Goal: Entertainment & Leisure: Consume media (video, audio)

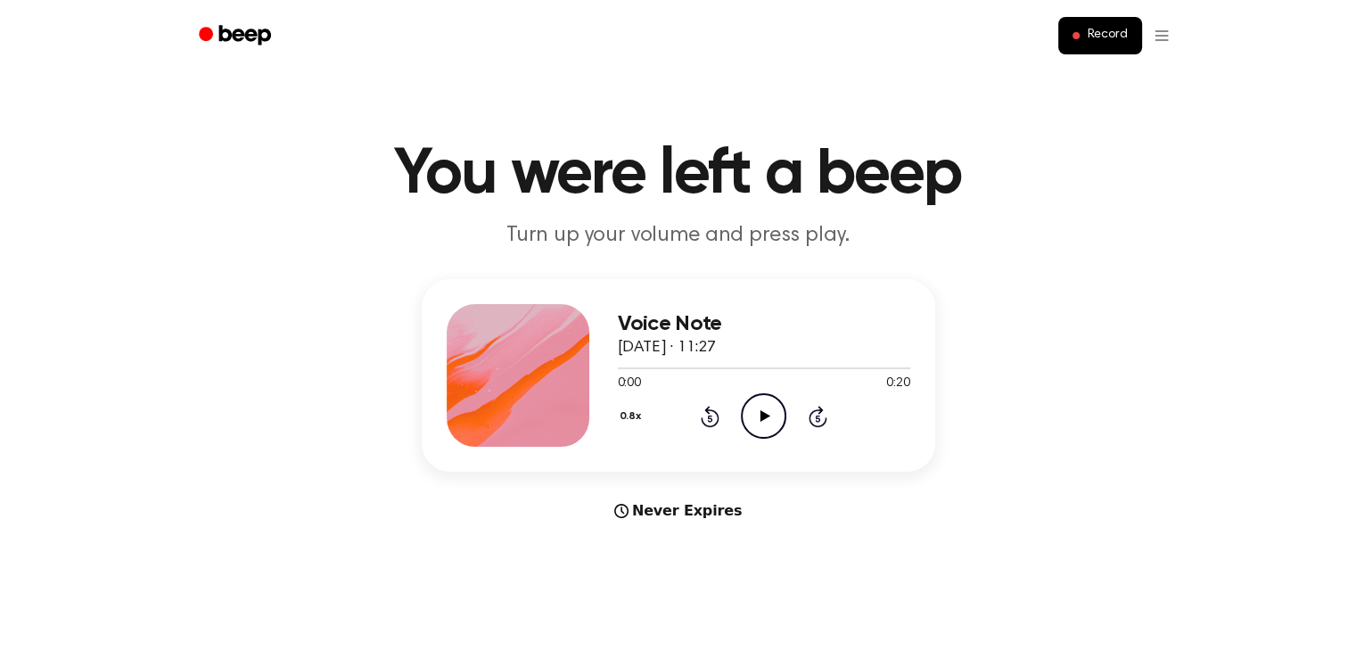
click at [775, 408] on icon "Play Audio" at bounding box center [763, 415] width 45 height 45
click at [753, 425] on icon "Pause Audio" at bounding box center [763, 415] width 45 height 45
click at [753, 425] on icon "Play Audio" at bounding box center [763, 415] width 45 height 45
drag, startPoint x: 721, startPoint y: 367, endPoint x: 625, endPoint y: 371, distance: 95.5
click at [625, 371] on div at bounding box center [764, 367] width 293 height 14
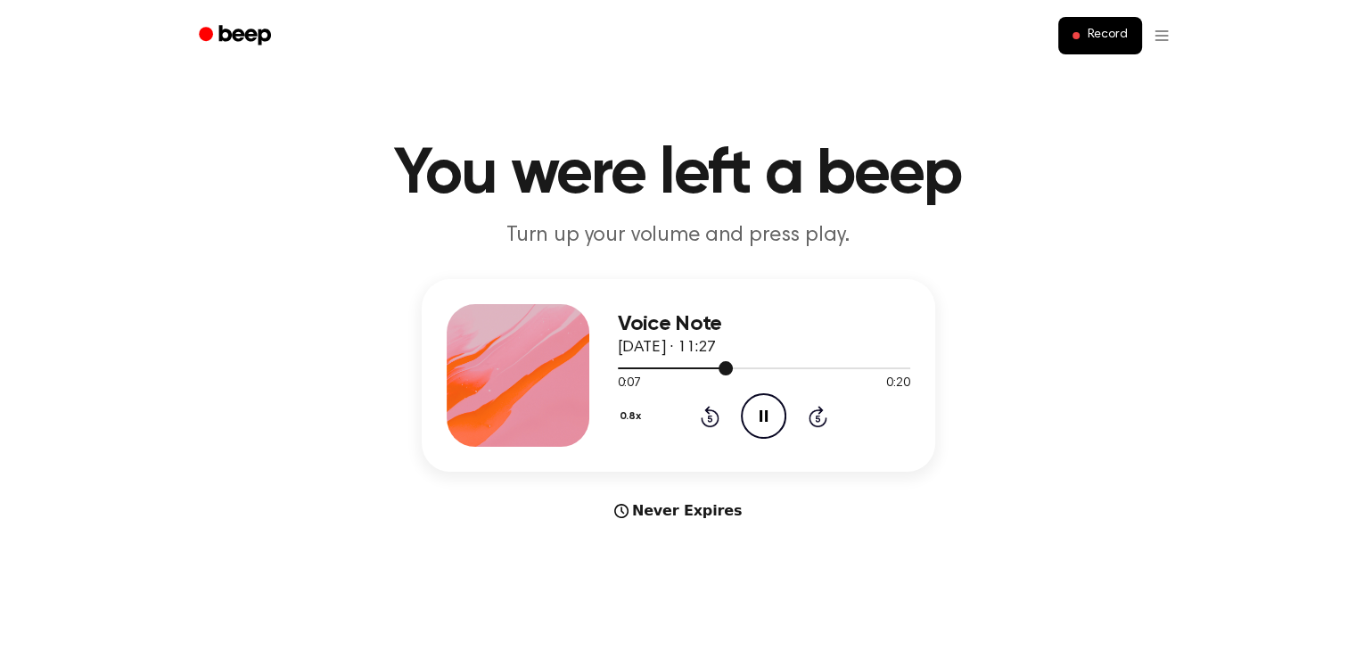
drag, startPoint x: 709, startPoint y: 369, endPoint x: 636, endPoint y: 369, distance: 73.1
click at [636, 369] on div at bounding box center [764, 367] width 293 height 14
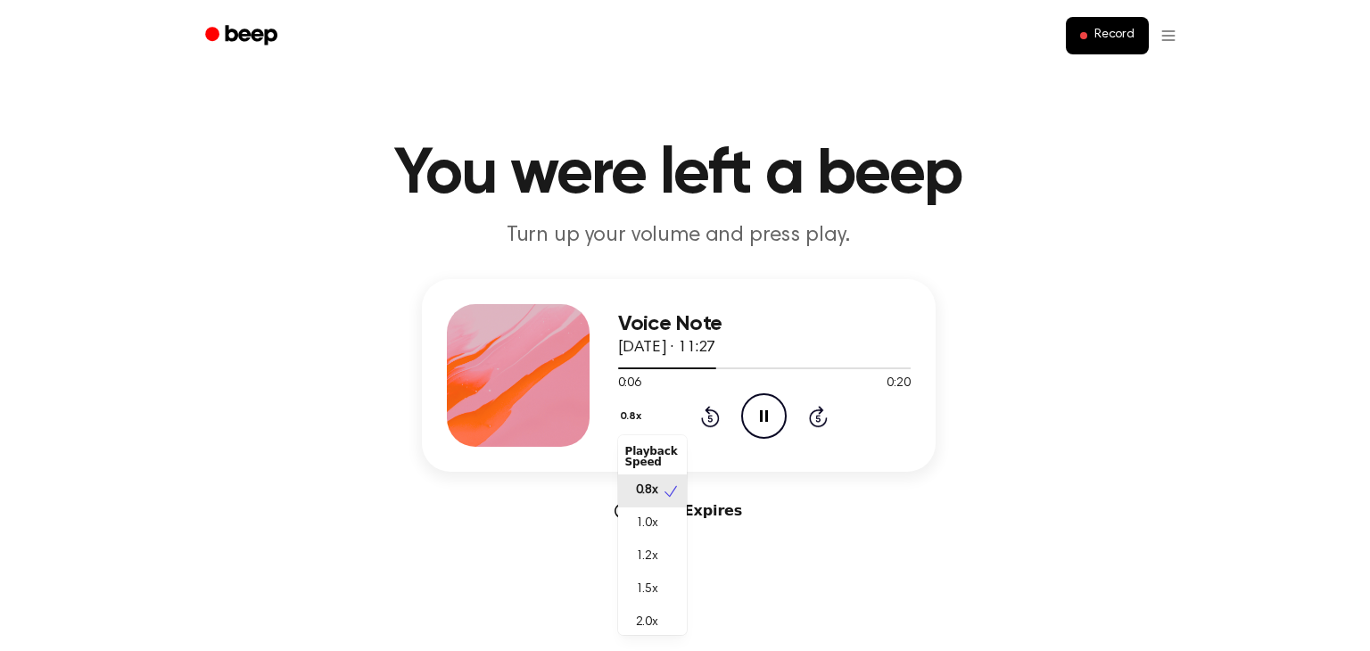
click at [629, 412] on button "0.8x" at bounding box center [633, 416] width 30 height 30
click at [761, 418] on div "0.8x Playback Speed 0.8x 1.0x 1.2x 1.5x 2.0x Rewind 5 seconds Play Audio Skip 5…" at bounding box center [764, 415] width 293 height 45
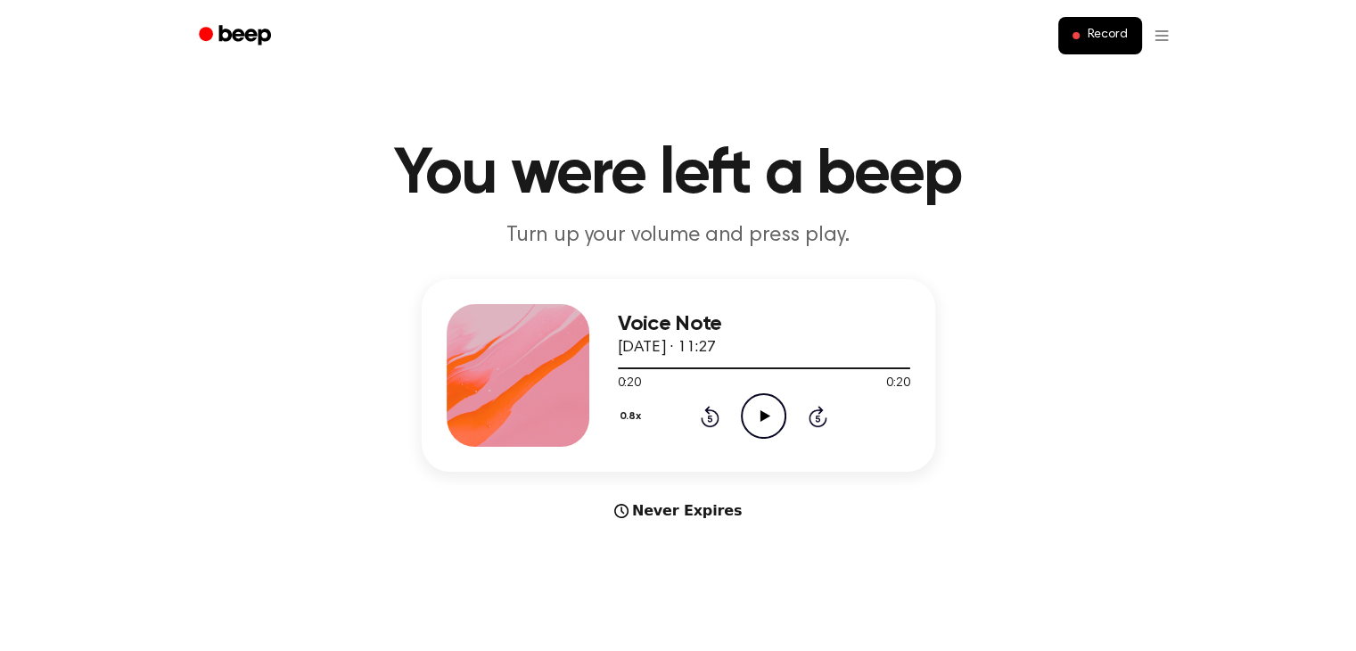
click at [761, 418] on icon at bounding box center [766, 416] width 10 height 12
click at [775, 414] on icon "Pause Audio" at bounding box center [763, 415] width 45 height 45
